Goal: Task Accomplishment & Management: Manage account settings

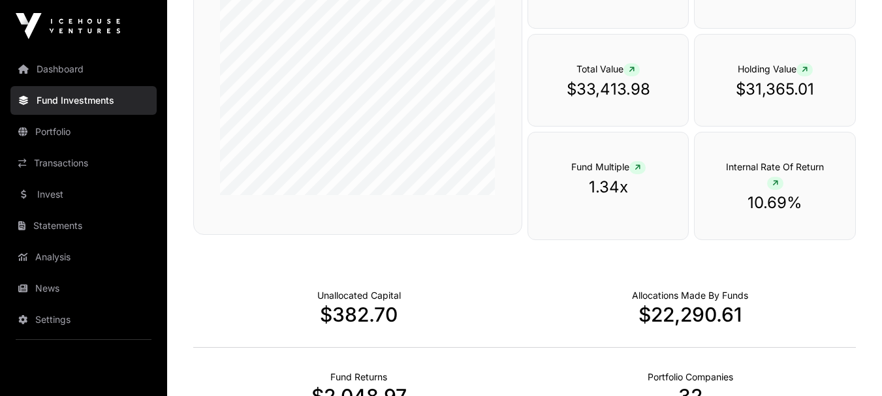
scroll to position [226, 0]
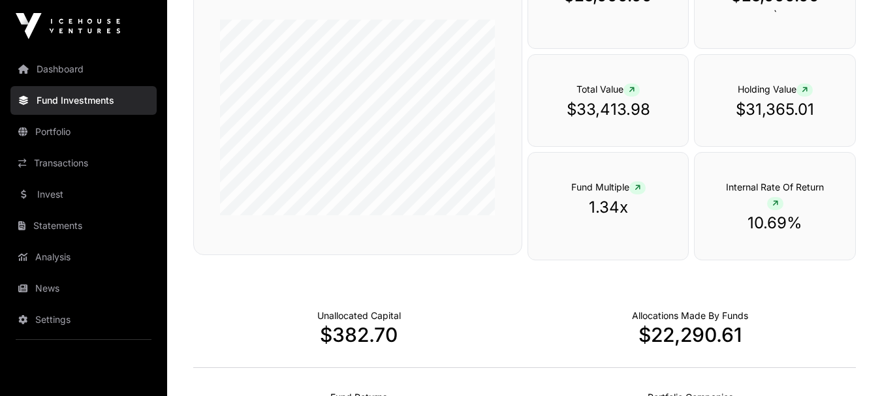
click at [632, 87] on icon at bounding box center [632, 90] width 6 height 8
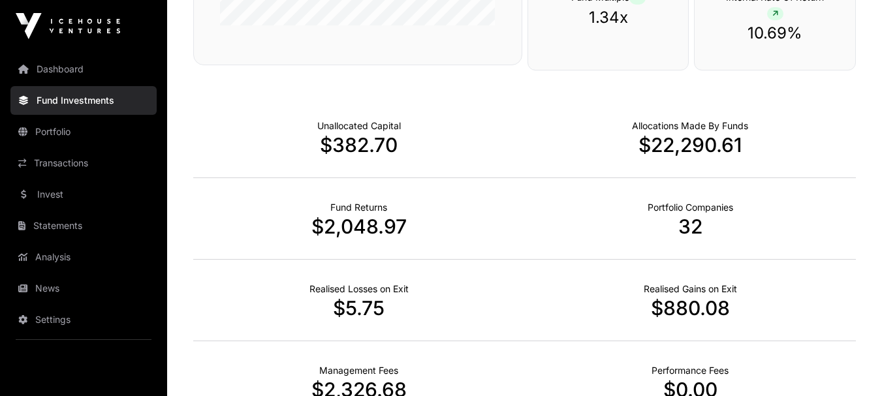
scroll to position [161, 0]
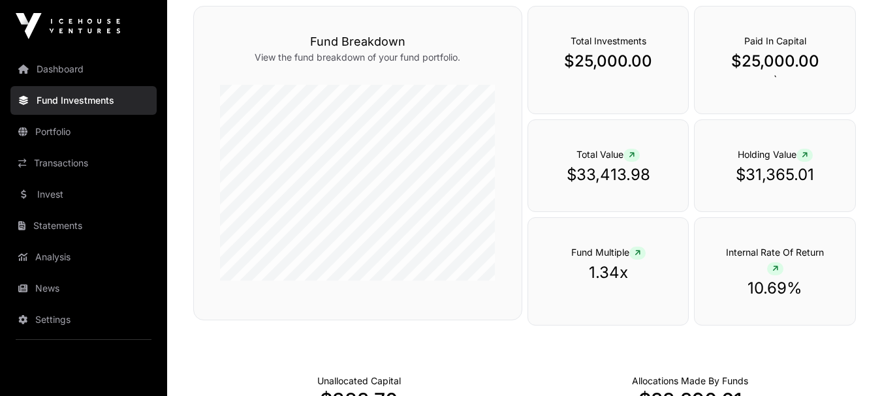
click at [629, 150] on span at bounding box center [631, 155] width 16 height 13
click at [807, 153] on icon at bounding box center [805, 155] width 6 height 8
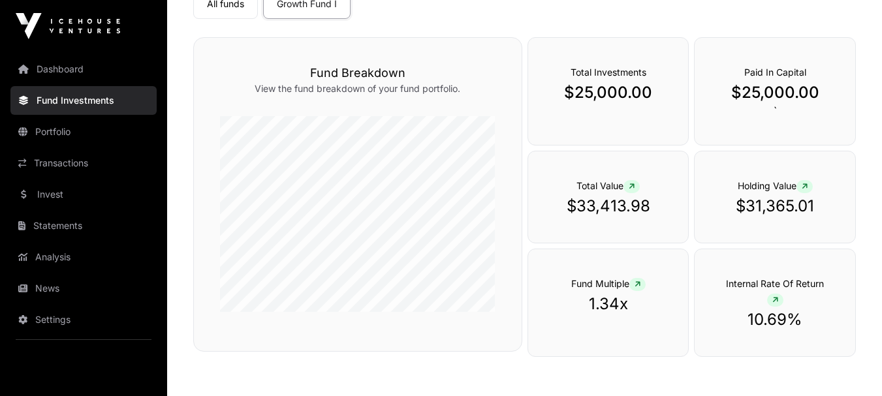
scroll to position [131, 0]
click at [808, 182] on icon at bounding box center [805, 185] width 6 height 8
click at [801, 185] on span at bounding box center [804, 185] width 16 height 13
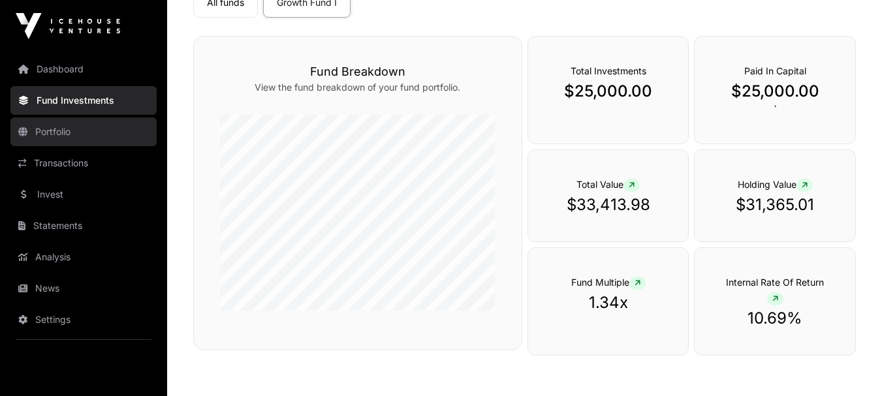
click at [77, 129] on link "Portfolio" at bounding box center [83, 132] width 146 height 29
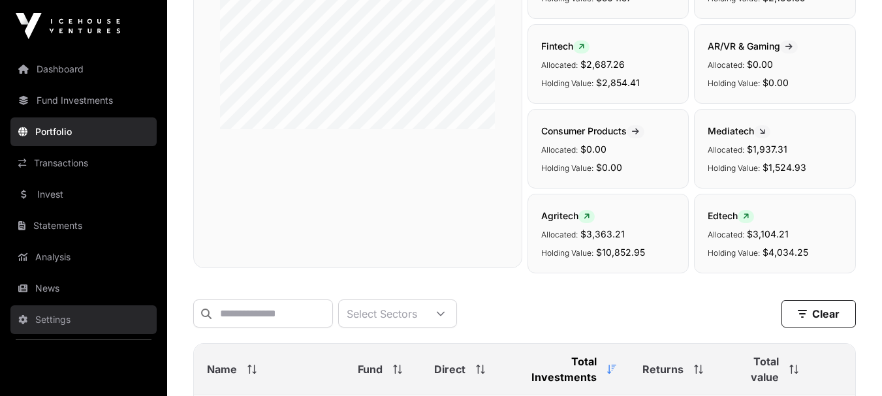
scroll to position [196, 0]
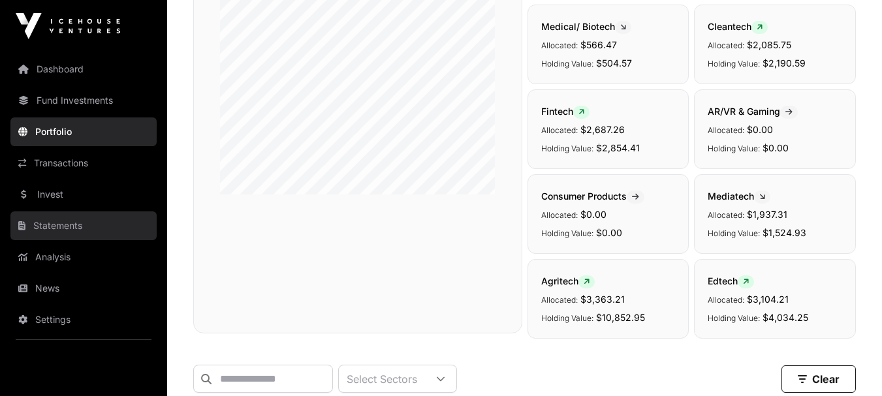
click at [120, 221] on link "Statements" at bounding box center [83, 226] width 146 height 29
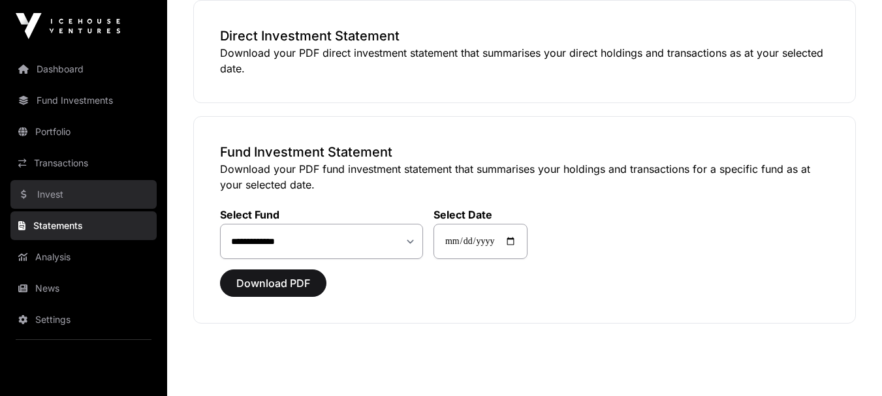
scroll to position [131, 0]
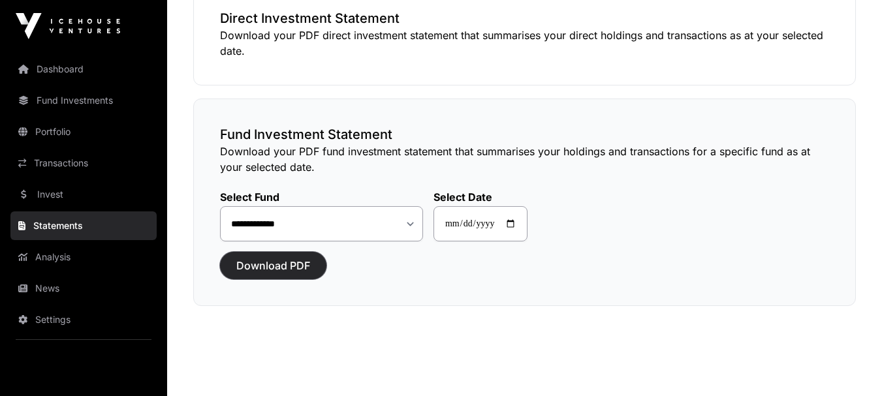
click at [268, 263] on span "Download PDF" at bounding box center [273, 266] width 74 height 16
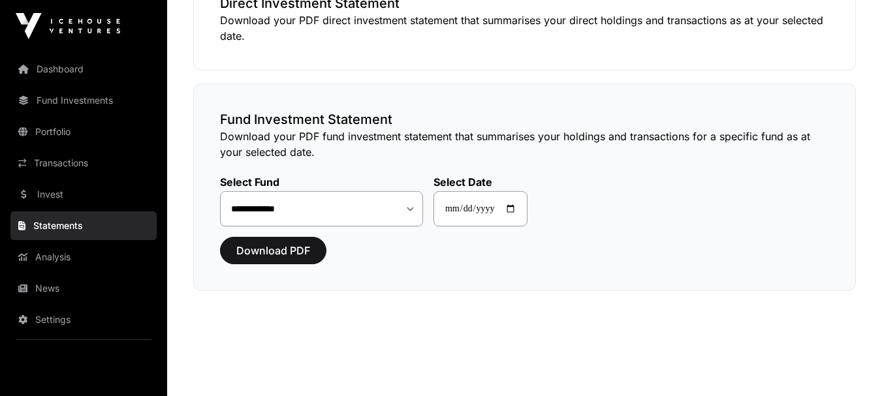
scroll to position [150, 0]
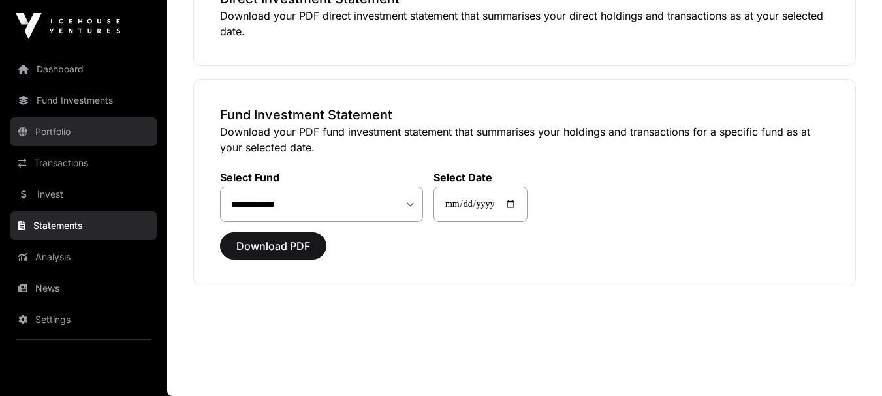
click at [57, 125] on link "Portfolio" at bounding box center [83, 132] width 146 height 29
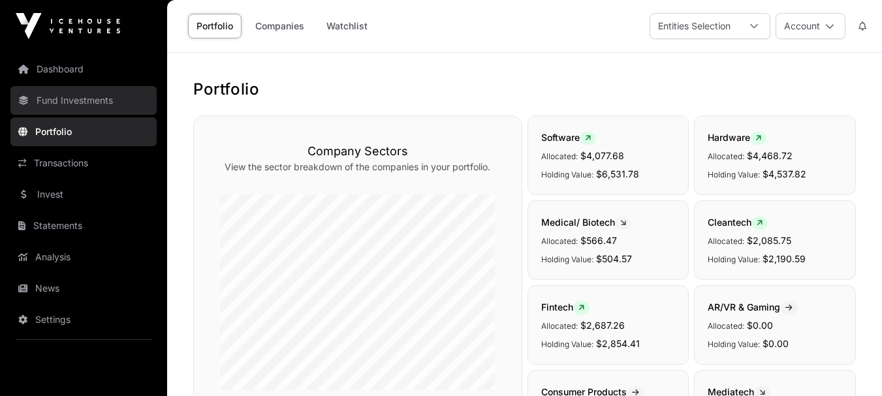
click at [59, 96] on link "Fund Investments" at bounding box center [83, 100] width 146 height 29
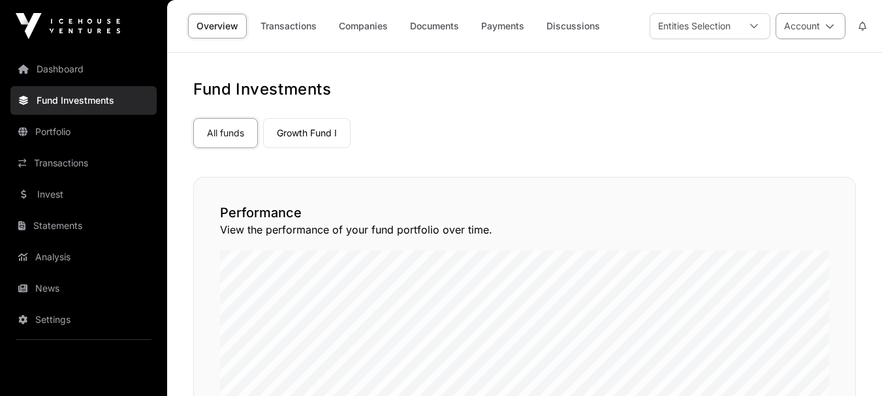
click at [832, 25] on icon at bounding box center [829, 26] width 9 height 9
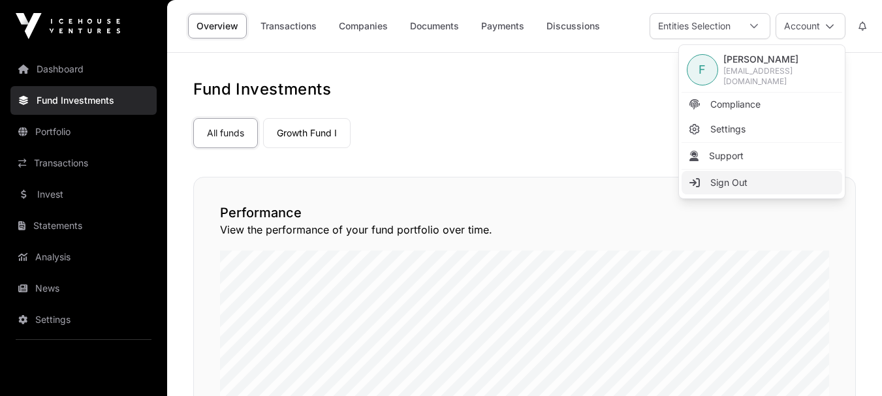
click at [731, 180] on span "Sign Out" at bounding box center [728, 182] width 37 height 13
